Goal: Find specific page/section: Find specific page/section

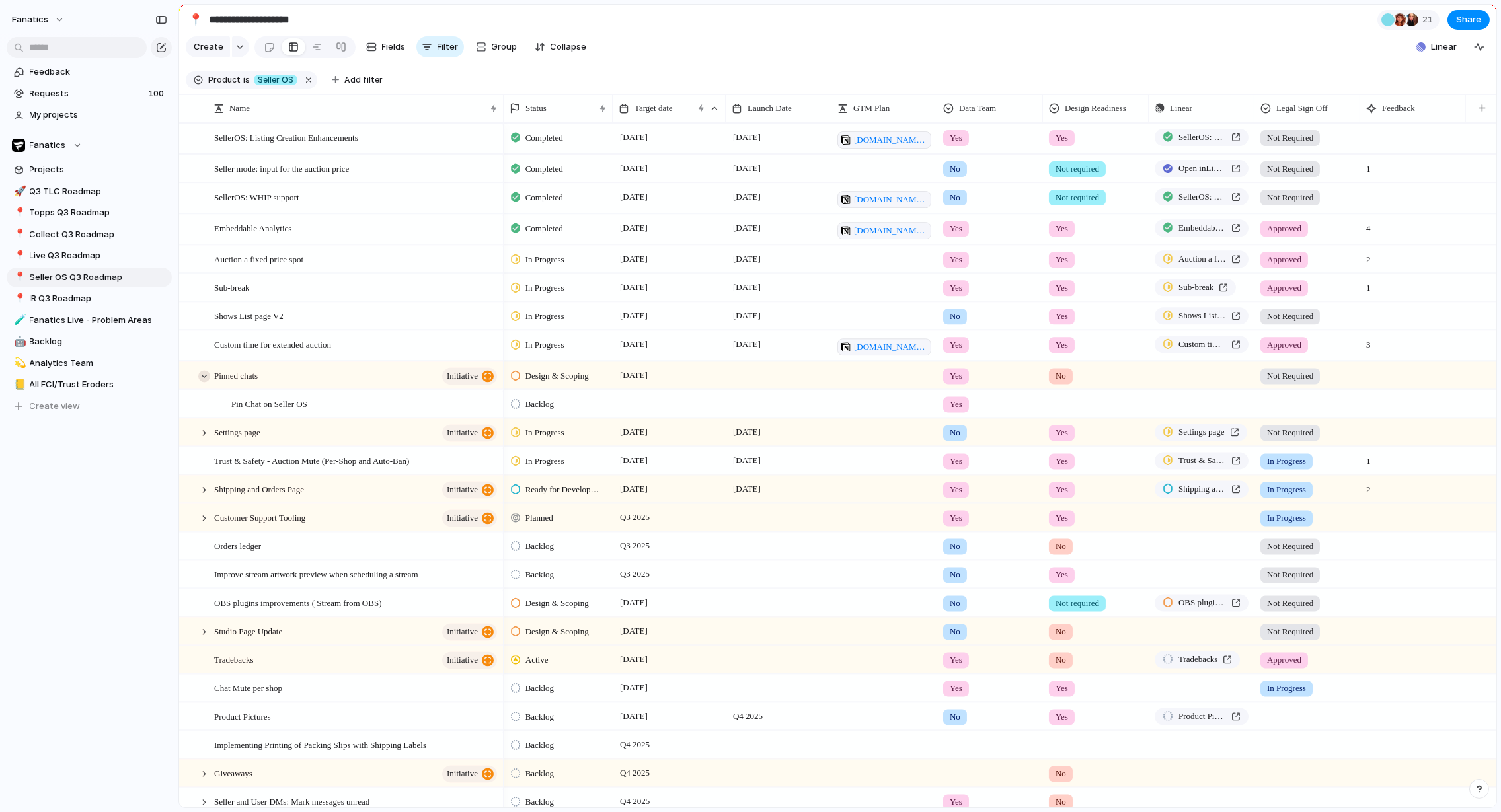
click at [202, 380] on div at bounding box center [204, 376] width 12 height 12
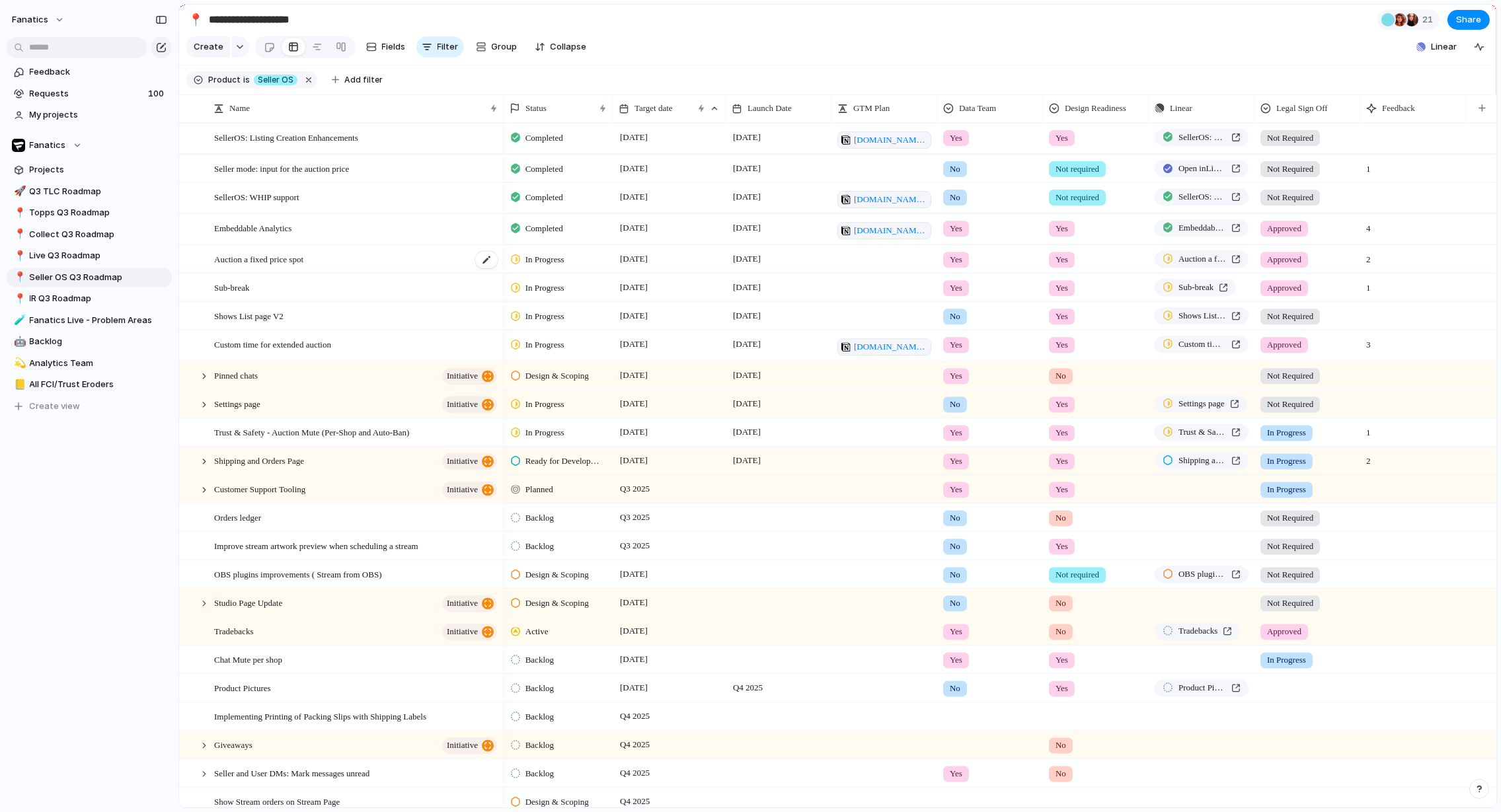
click at [407, 254] on div "Auction a fixed price spot" at bounding box center [356, 258] width 285 height 27
